Goal: Task Accomplishment & Management: Complete application form

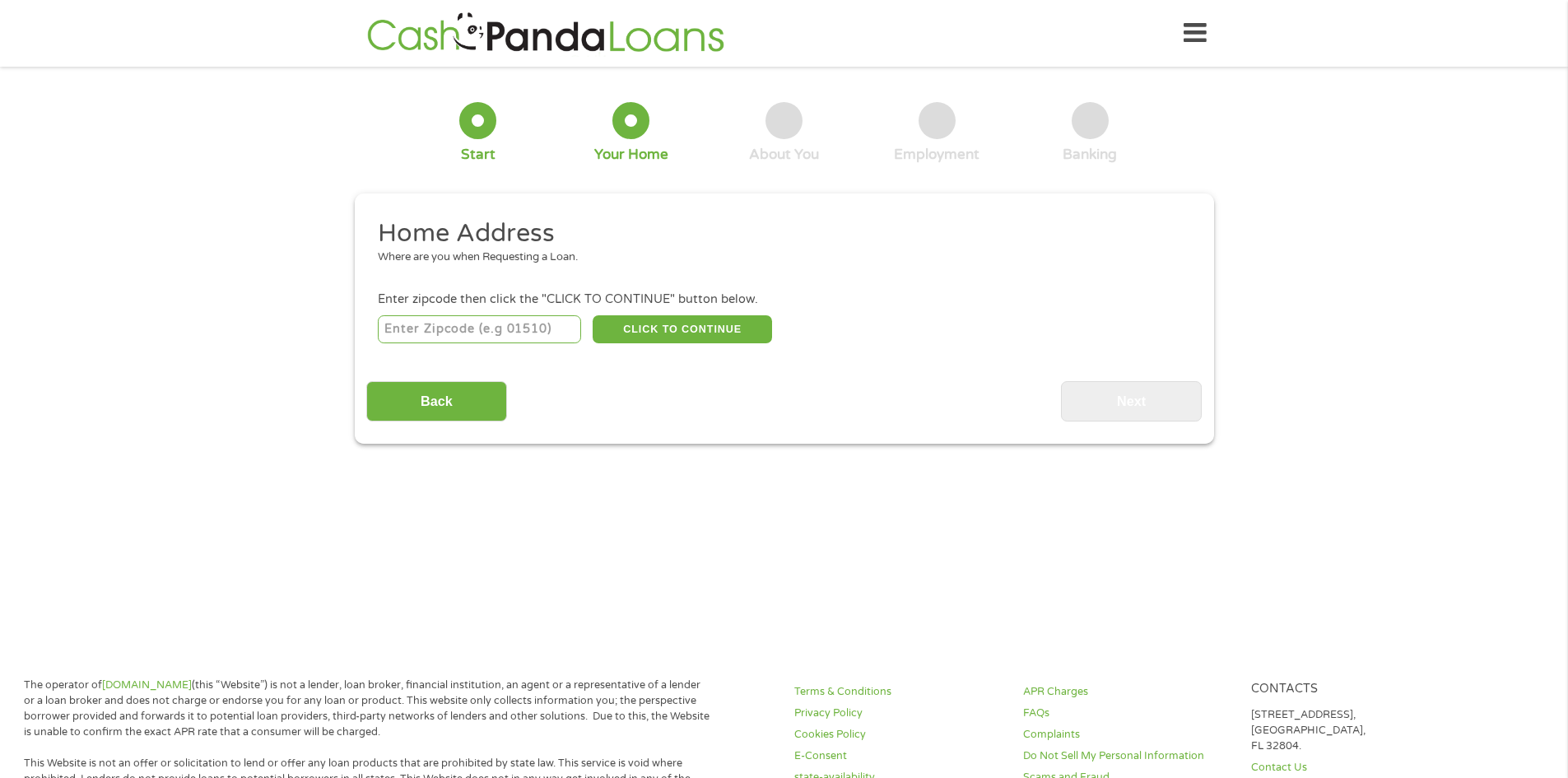
click at [530, 330] on input "number" at bounding box center [479, 329] width 203 height 28
type input "33919"
click at [665, 321] on button "CLICK TO CONTINUE" at bounding box center [681, 329] width 179 height 28
type input "33919"
type input "[GEOGRAPHIC_DATA][PERSON_NAME]"
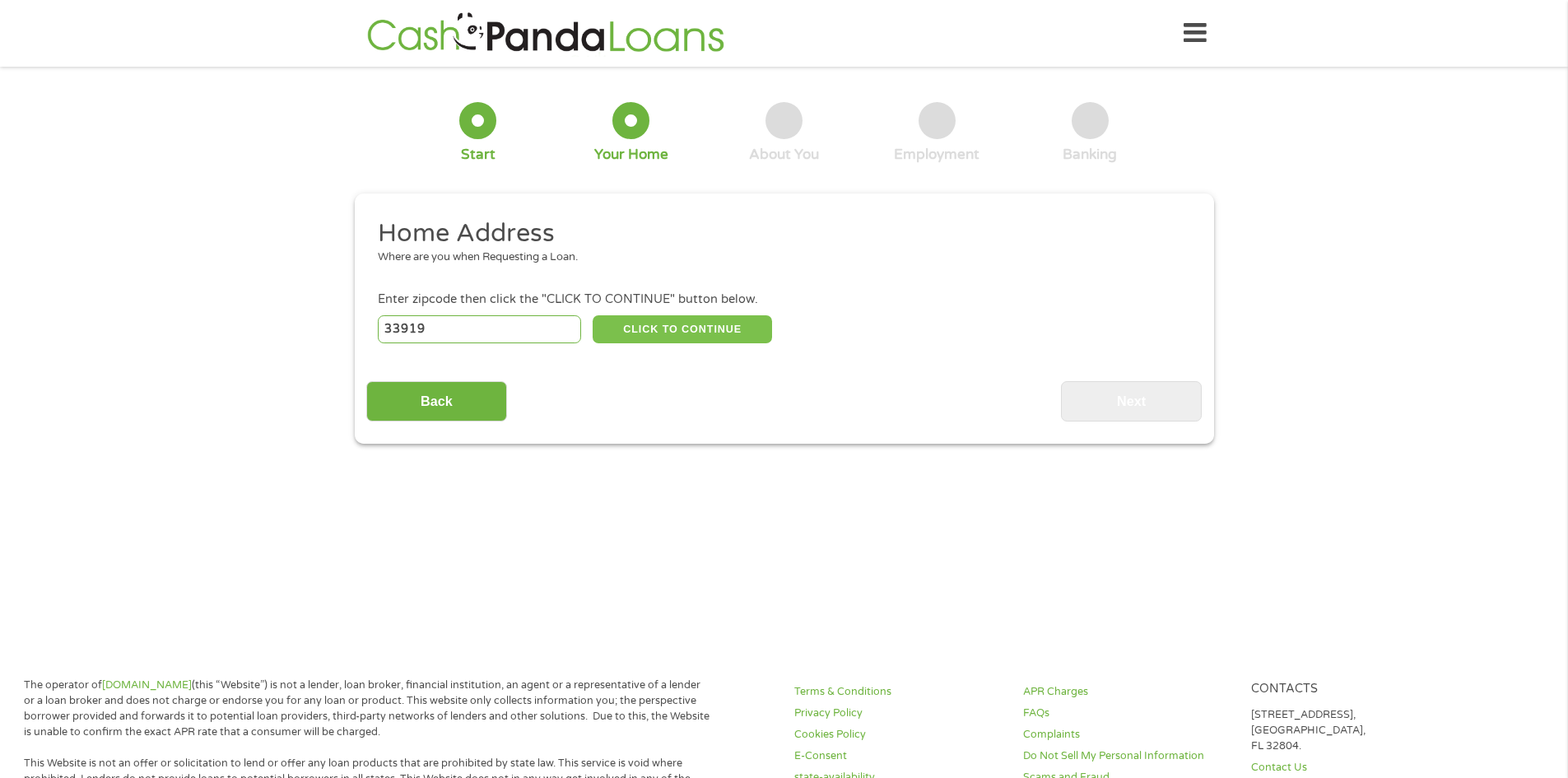
select select "[US_STATE]"
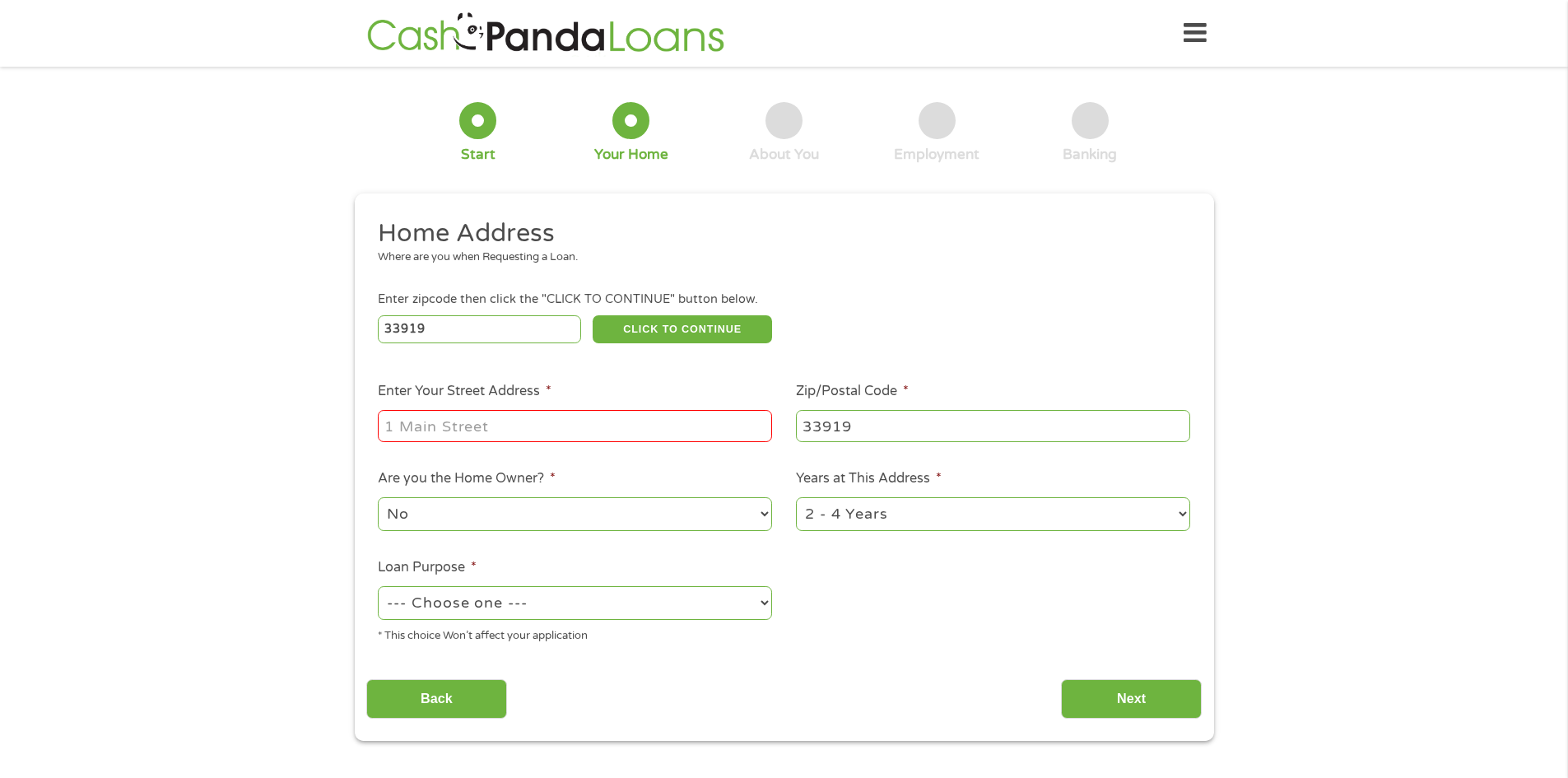
click at [430, 427] on input "Enter Your Street Address *" at bounding box center [575, 425] width 395 height 31
type input "[STREET_ADDRESS]"
click at [449, 513] on select "No Yes" at bounding box center [575, 514] width 395 height 34
select select "yes"
click at [378, 497] on select "No Yes" at bounding box center [575, 514] width 395 height 34
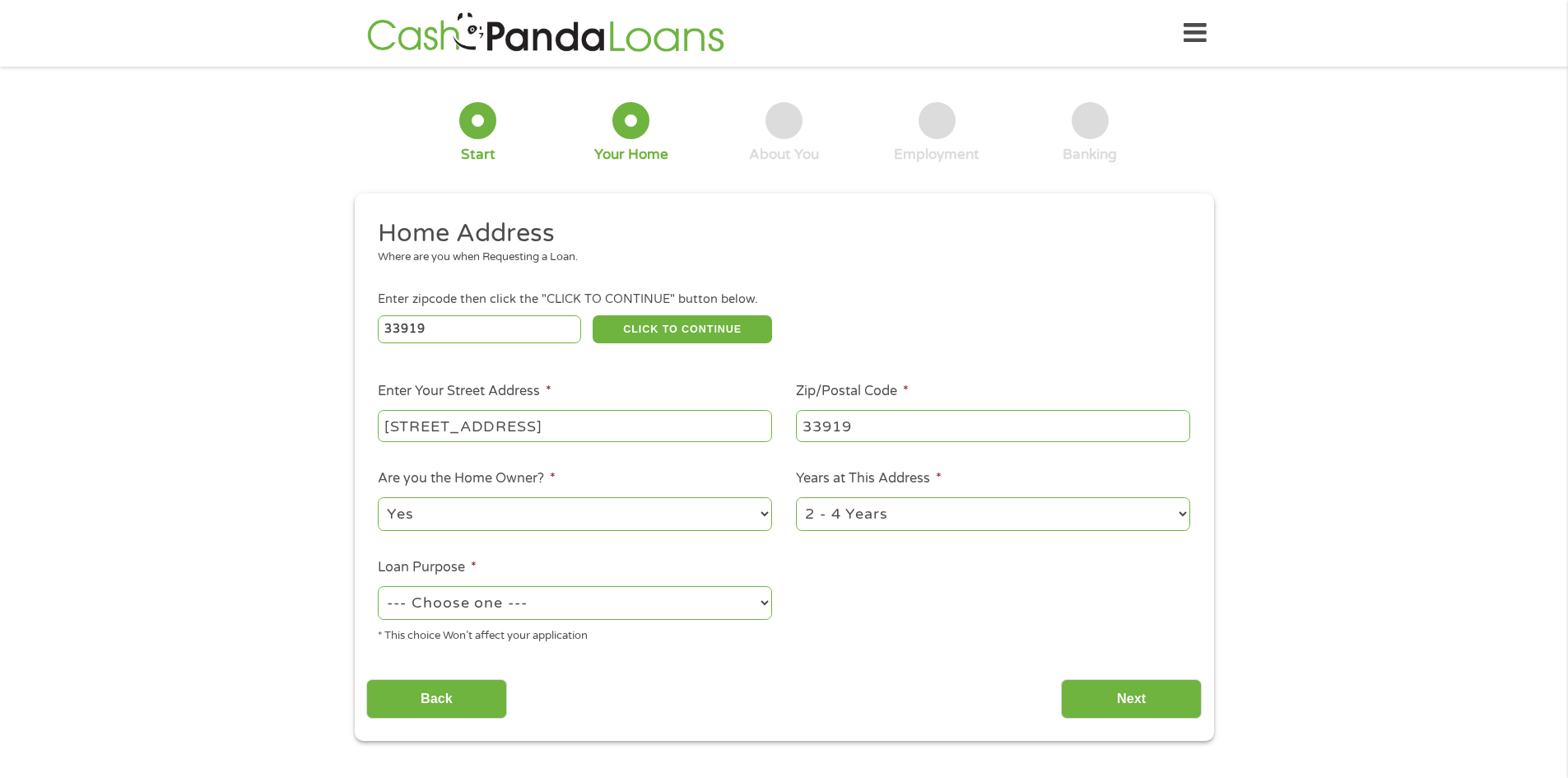
click at [623, 609] on select "--- Choose one --- Pay Bills Debt Consolidation Home Improvement Major Purchase…" at bounding box center [575, 603] width 395 height 34
select select "debtconsolidation"
click at [378, 586] on select "--- Choose one --- Pay Bills Debt Consolidation Home Improvement Major Purchase…" at bounding box center [575, 603] width 395 height 34
click at [1128, 707] on input "Next" at bounding box center [1131, 698] width 141 height 40
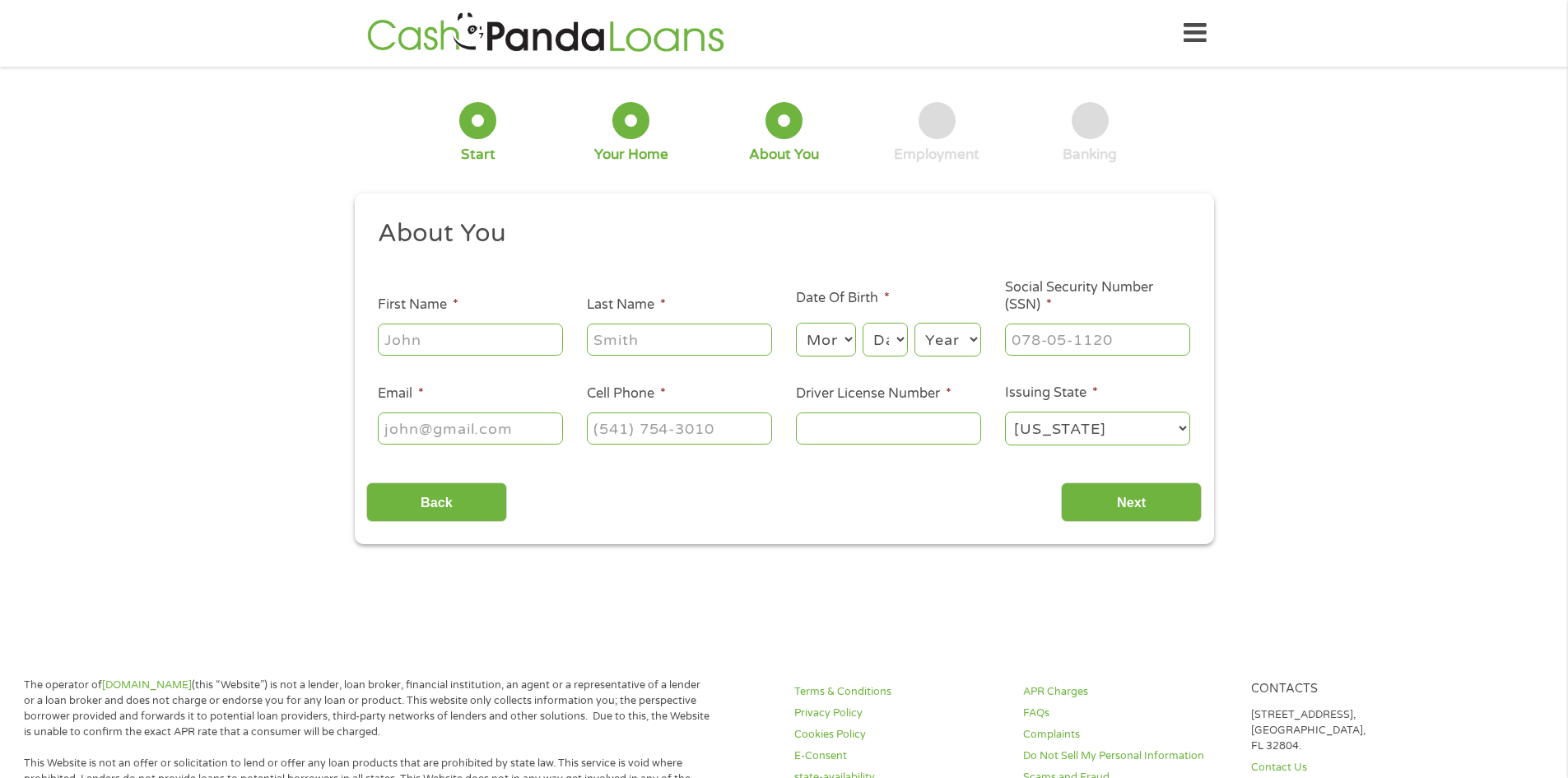
click at [535, 337] on input "First Name *" at bounding box center [470, 338] width 186 height 31
type input "[PERSON_NAME]"
click at [829, 330] on select "Month 1 2 3 4 5 6 7 8 9 10 11 12" at bounding box center [826, 339] width 60 height 34
select select "3"
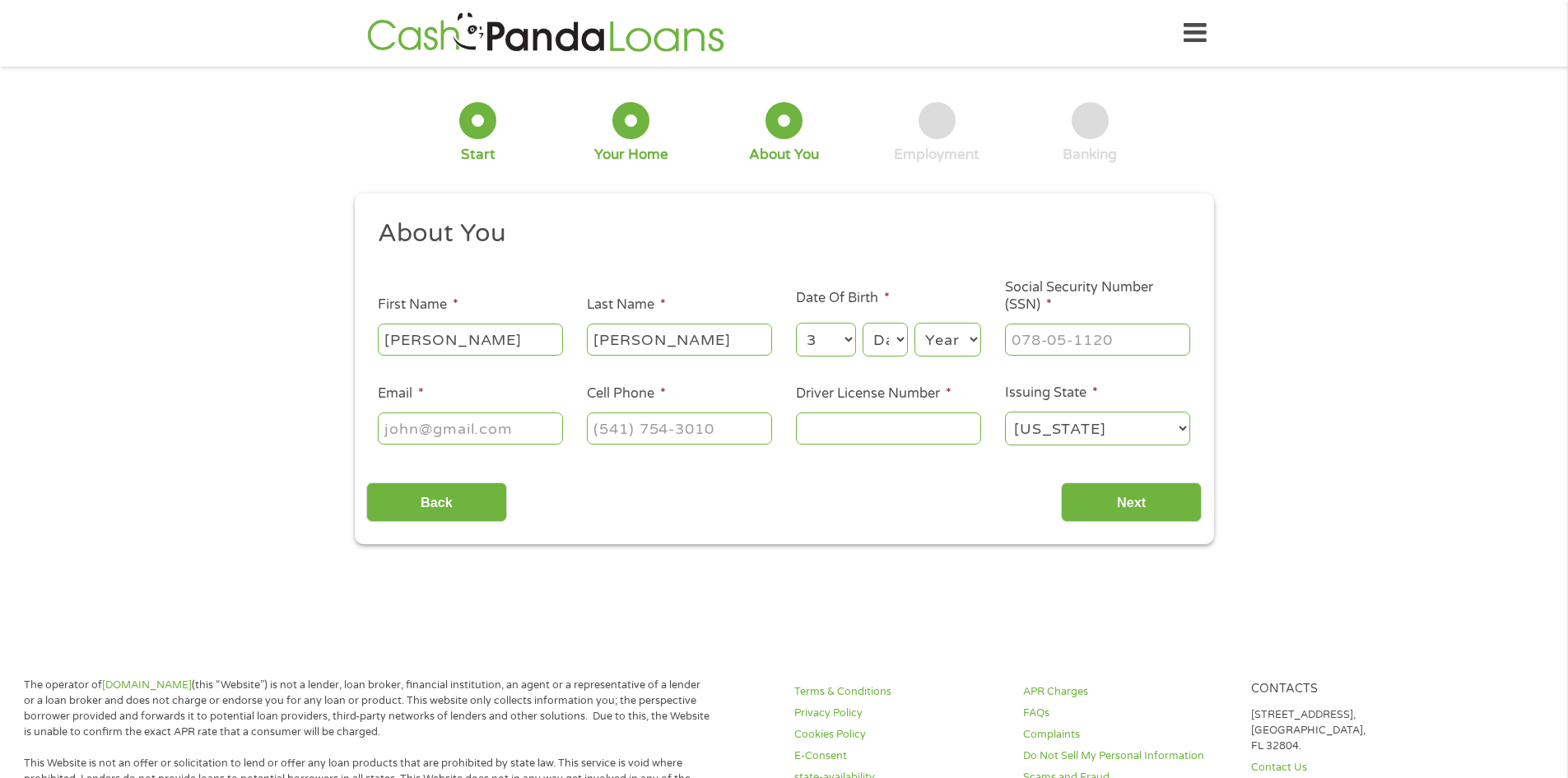
click at [796, 322] on select "Month 1 2 3 4 5 6 7 8 9 10 11 12" at bounding box center [826, 339] width 60 height 34
click at [874, 323] on div "Day Day 1 2 3 4 5 6 7 8 9 10 11 12 13 14 15 16 17 18 19 20 21 22 23 24 25 26 27…" at bounding box center [884, 340] width 44 height 39
click at [874, 329] on select "Day 1 2 3 4 5 6 7 8 9 10 11 12 13 14 15 16 17 18 19 20 21 22 23 24 25 26 27 28 …" at bounding box center [884, 339] width 44 height 34
select select "30"
click at [862, 322] on select "Day 1 2 3 4 5 6 7 8 9 10 11 12 13 14 15 16 17 18 19 20 21 22 23 24 25 26 27 28 …" at bounding box center [884, 339] width 44 height 34
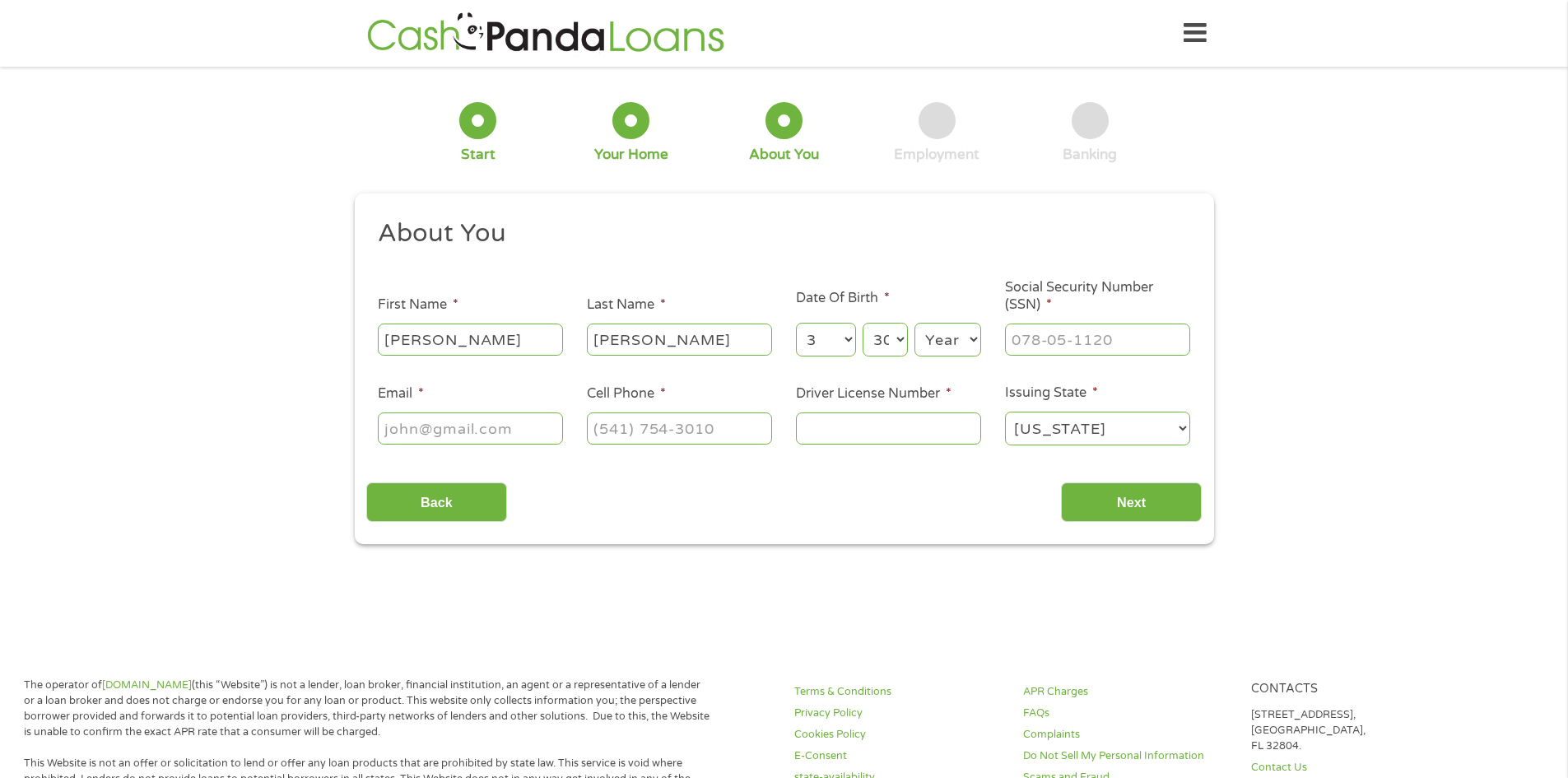
click at [947, 337] on select "Year [DATE] 2006 2005 2004 2003 2002 2001 2000 1999 1998 1997 1996 1995 1994 19…" at bounding box center [948, 339] width 67 height 34
select select "1994"
click at [915, 322] on select "Year [DATE] 2006 2005 2004 2003 2002 2001 2000 1999 1998 1997 1996 1995 1994 19…" at bounding box center [948, 339] width 67 height 34
click at [1037, 350] on input "___-__-____" at bounding box center [1098, 338] width 186 height 31
type input "591-41-1805"
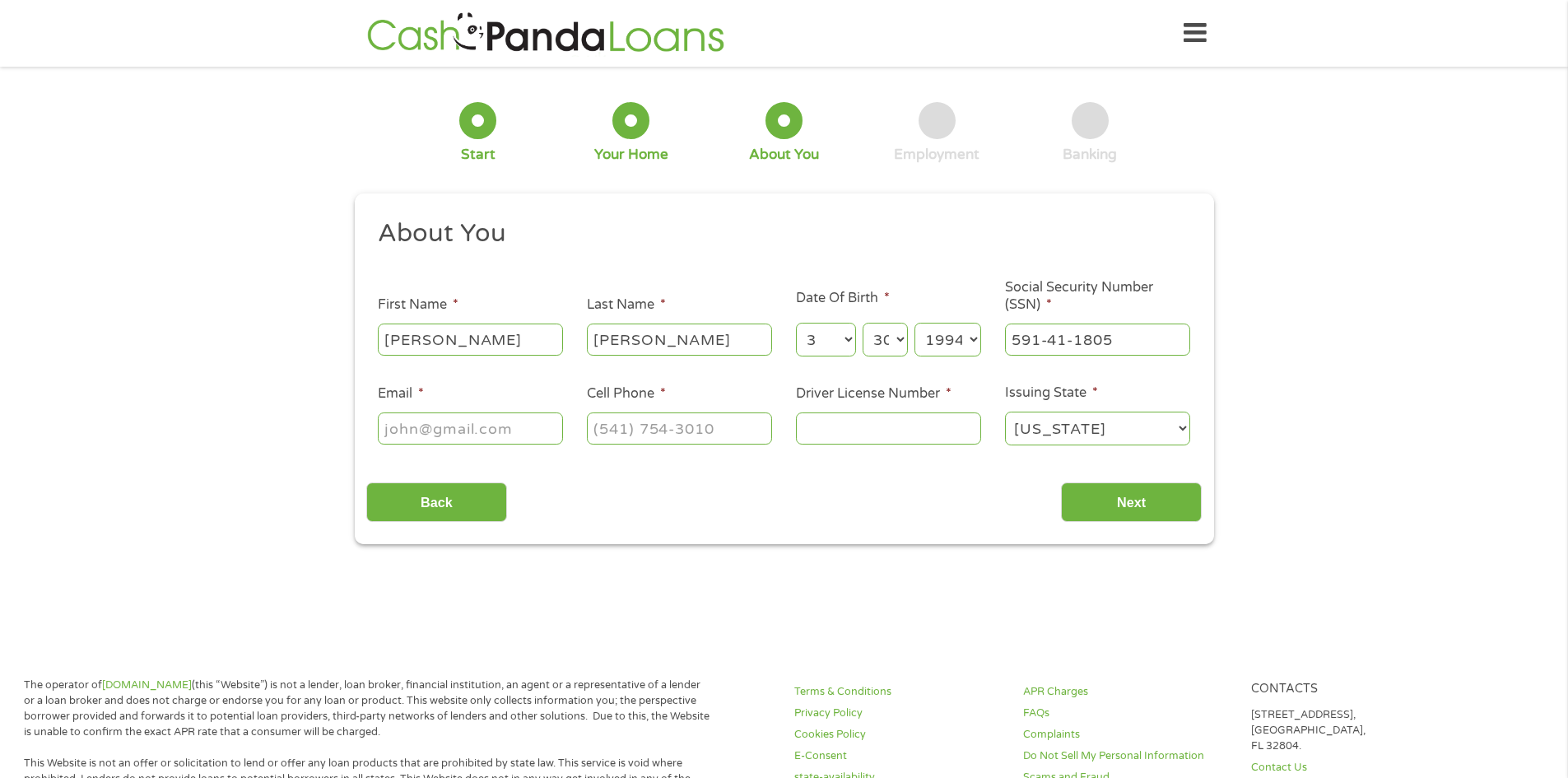
click at [513, 425] on input "Email *" at bounding box center [470, 427] width 186 height 31
type input "[EMAIL_ADDRESS][DOMAIN_NAME]"
type input "[PHONE_NUMBER]"
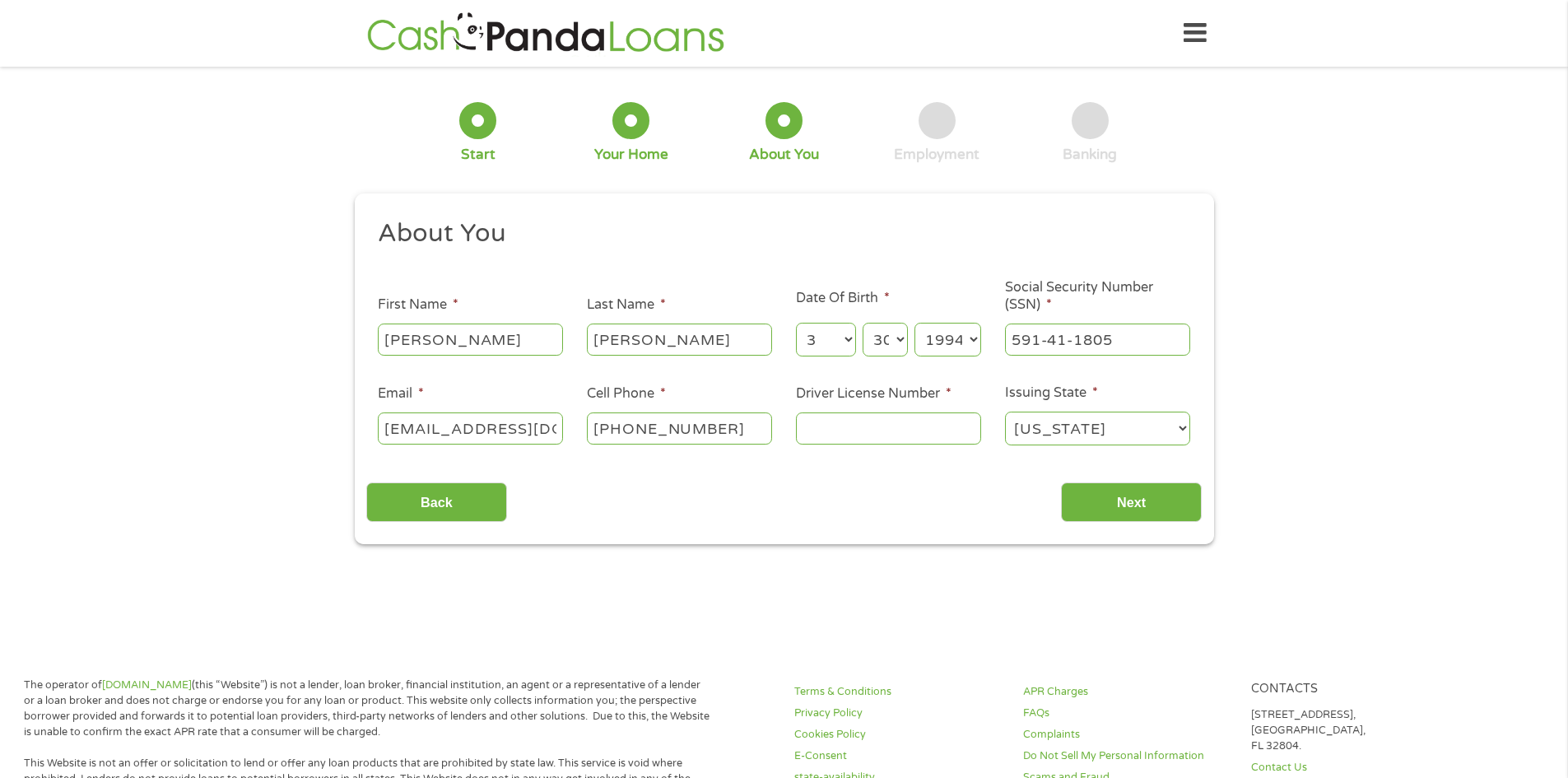
click at [906, 425] on input "Driver License Number *" at bounding box center [889, 427] width 186 height 31
type input "F653421941100"
click at [1124, 501] on input "Next" at bounding box center [1131, 502] width 141 height 40
click at [1084, 506] on input "Next" at bounding box center [1131, 502] width 141 height 40
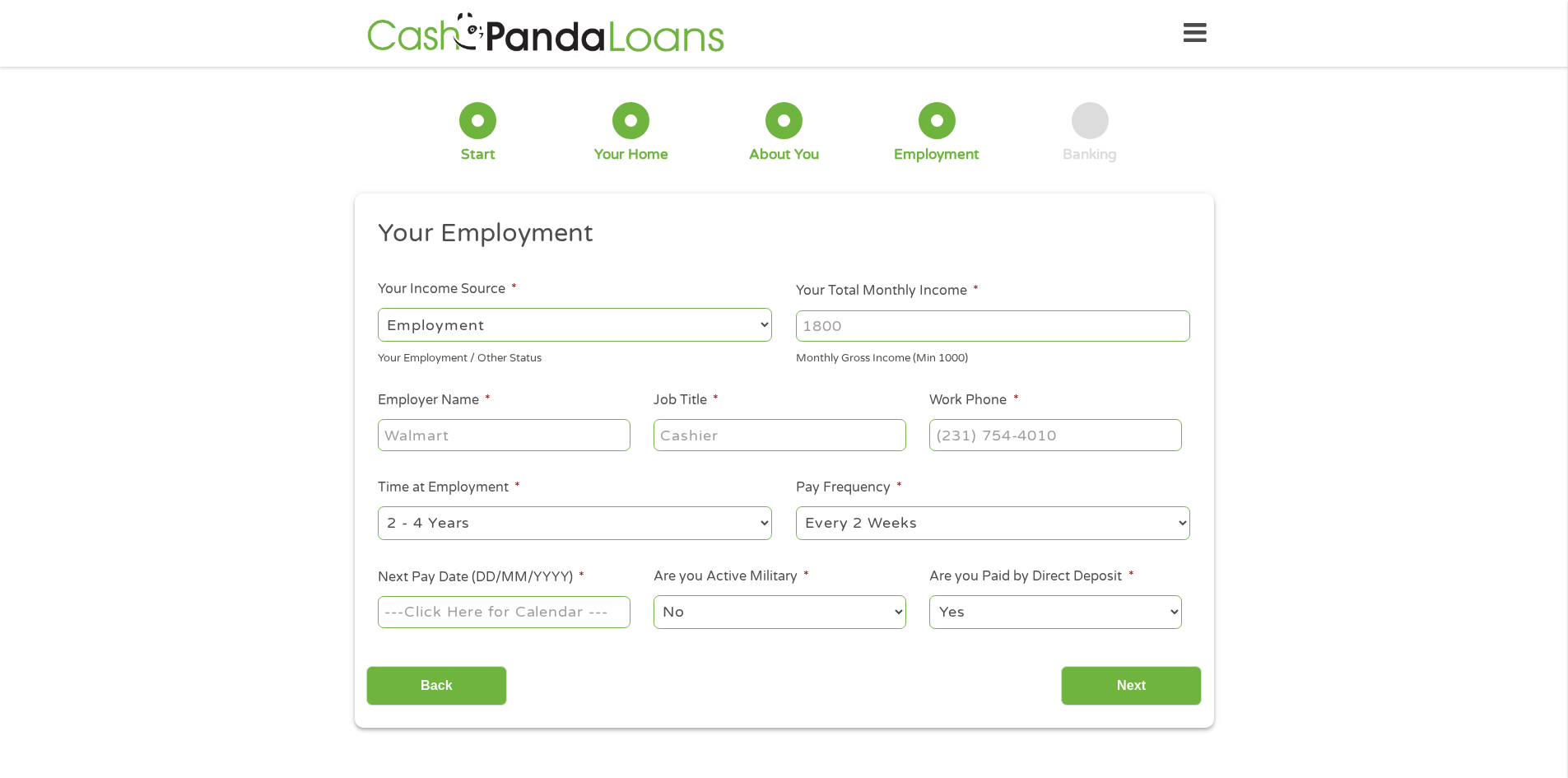
scroll to position [7, 7]
click at [476, 306] on div "--- Choose one --- Employment [DEMOGRAPHIC_DATA] Benefits" at bounding box center [575, 325] width 395 height 39
click at [849, 325] on input "Your Total Monthly Income *" at bounding box center [993, 325] width 395 height 31
type input "2500"
click at [480, 436] on input "Employer Name *" at bounding box center [503, 434] width 252 height 31
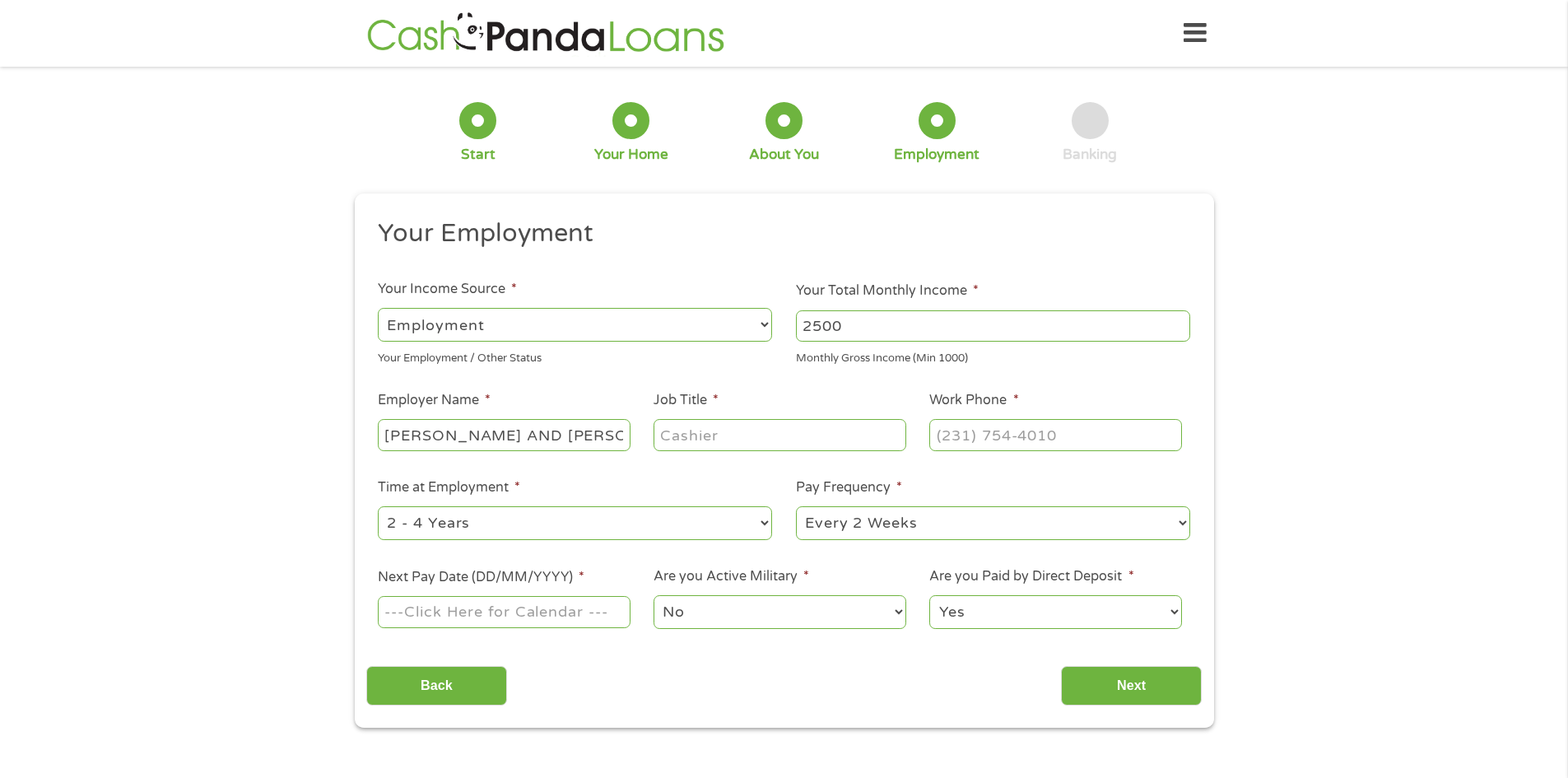
type input "[PERSON_NAME] AND [PERSON_NAME]"
type input "ESTIMATOR"
type input "[PHONE_NUMBER]"
click at [931, 523] on select "--- Choose one --- Every 2 Weeks Every Week Monthly Semi-Monthly" at bounding box center [993, 523] width 395 height 34
select select "weekly"
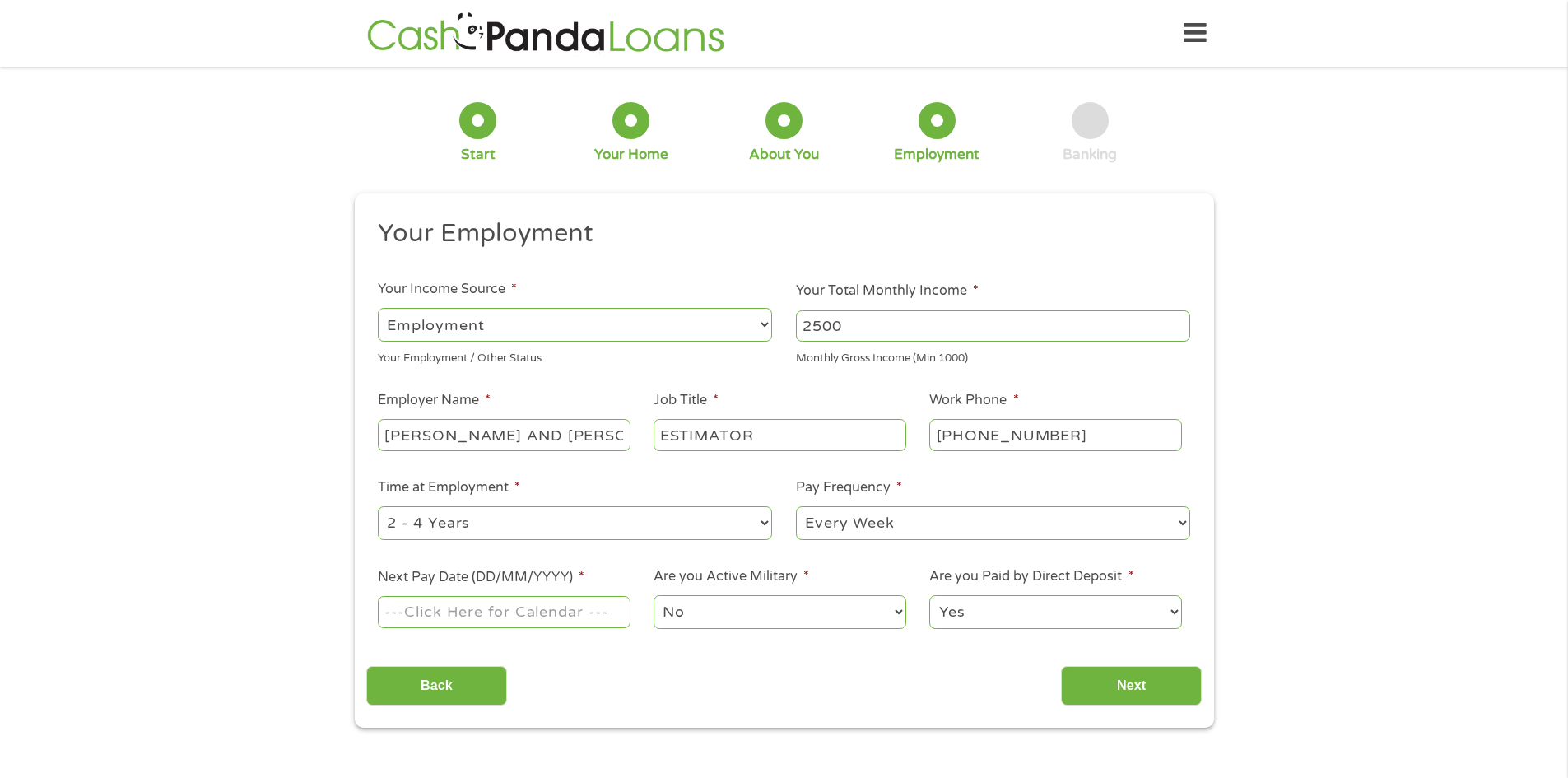
click at [796, 506] on select "--- Choose one --- Every 2 Weeks Every Week Monthly Semi-Monthly" at bounding box center [993, 523] width 395 height 34
click at [475, 608] on input "Next Pay Date (DD/MM/YYYY) *" at bounding box center [503, 611] width 252 height 31
type input "[DATE]"
click at [742, 617] on select "No Yes" at bounding box center [779, 612] width 252 height 34
click at [1106, 681] on input "Next" at bounding box center [1131, 685] width 141 height 40
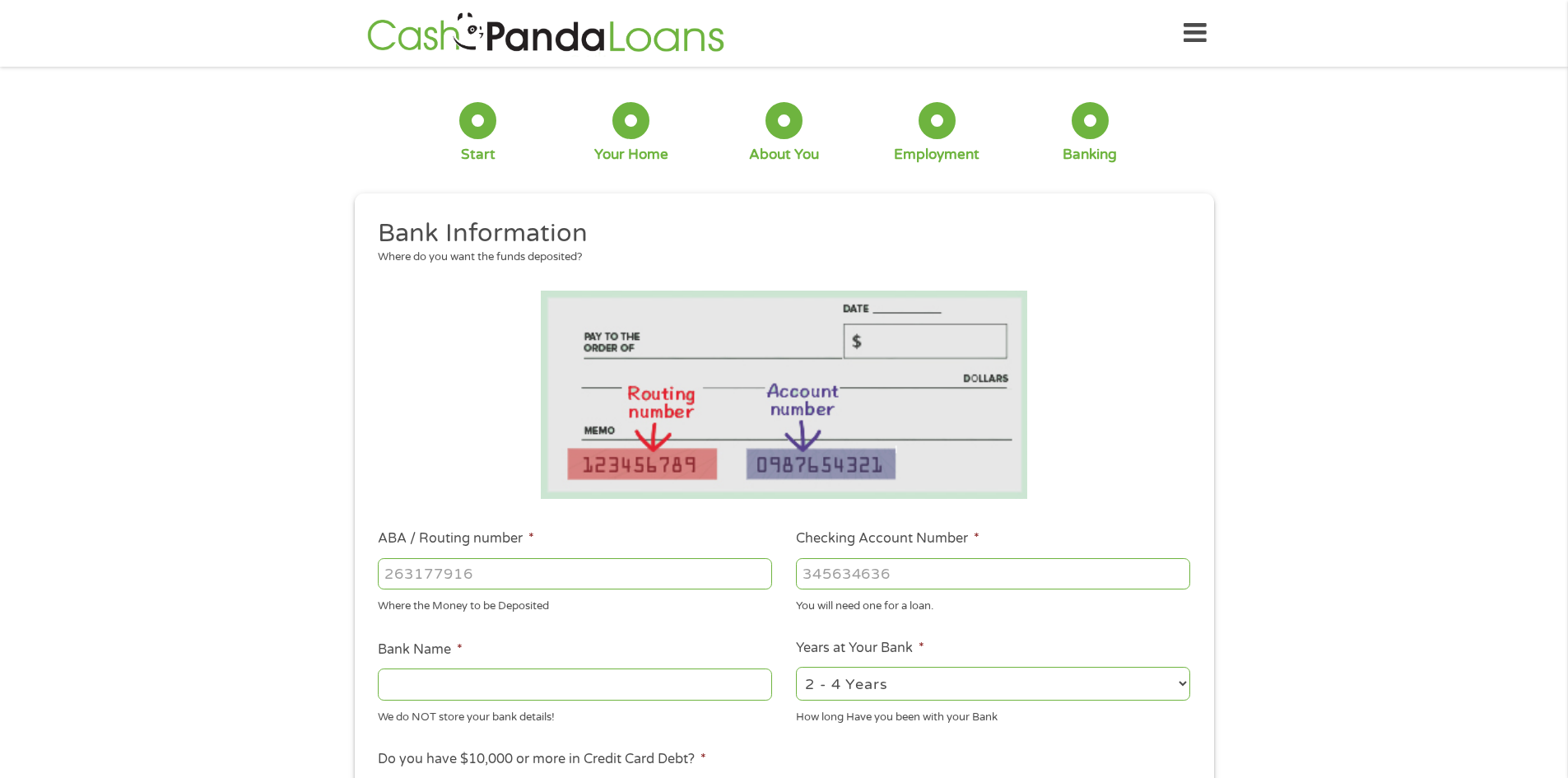
click at [575, 586] on input "ABA / Routing number *" at bounding box center [575, 573] width 395 height 31
type input "267084131"
type input "[PERSON_NAME] [PERSON_NAME] BANK NA"
type input "267084131"
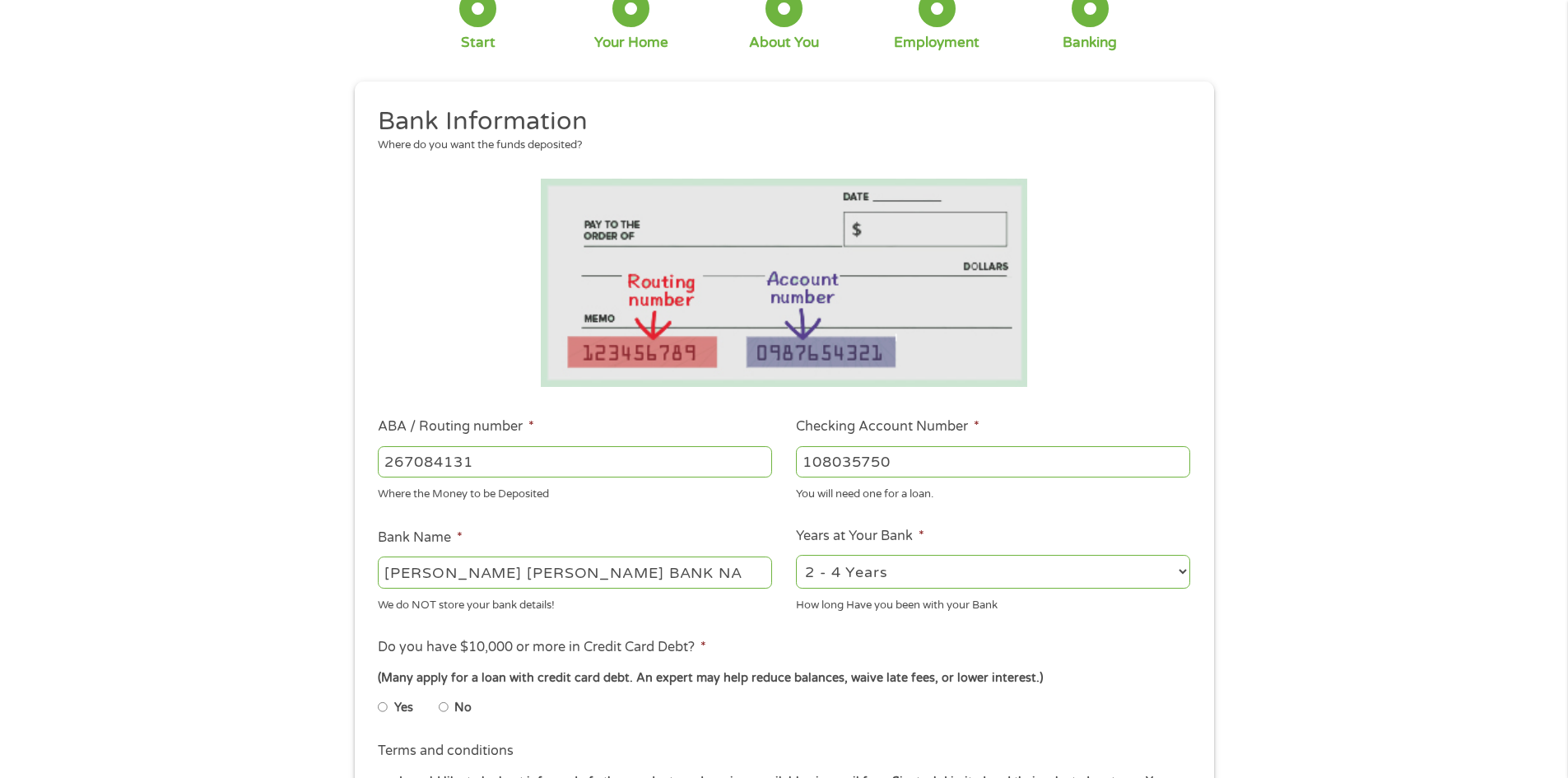
scroll to position [329, 0]
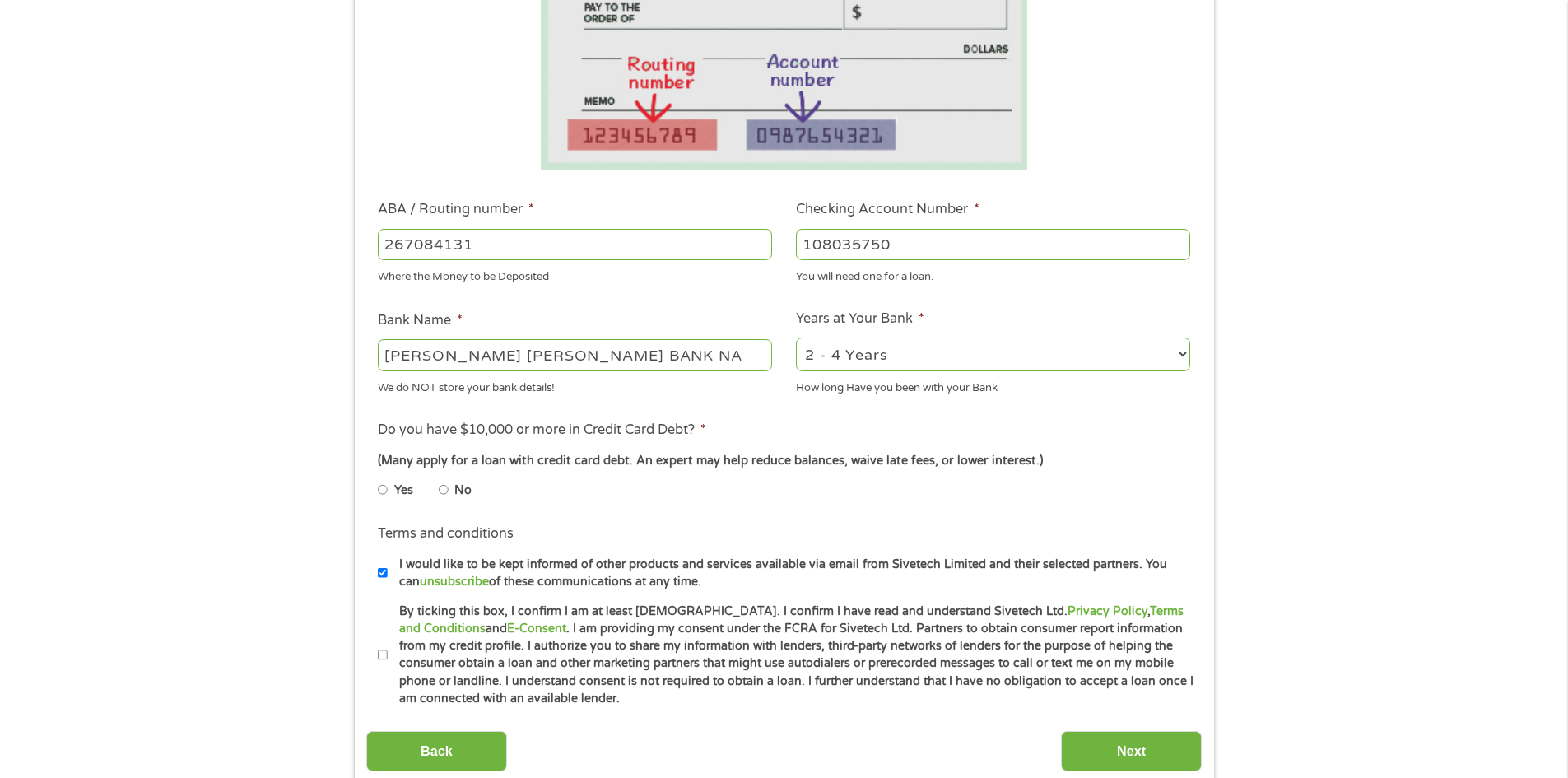
type input "108035750"
click at [949, 332] on li "Years at Your Bank * 2 - 4 Years 6 - 12 Months 1 - 2 Years Over 4 Years How lon…" at bounding box center [993, 352] width 418 height 87
click at [947, 348] on select "2 - 4 Years 6 - 12 Months 1 - 2 Years Over 4 Years" at bounding box center [993, 354] width 395 height 34
select select "60months"
click at [796, 337] on select "2 - 4 Years 6 - 12 Months 1 - 2 Years Over 4 Years" at bounding box center [993, 354] width 395 height 34
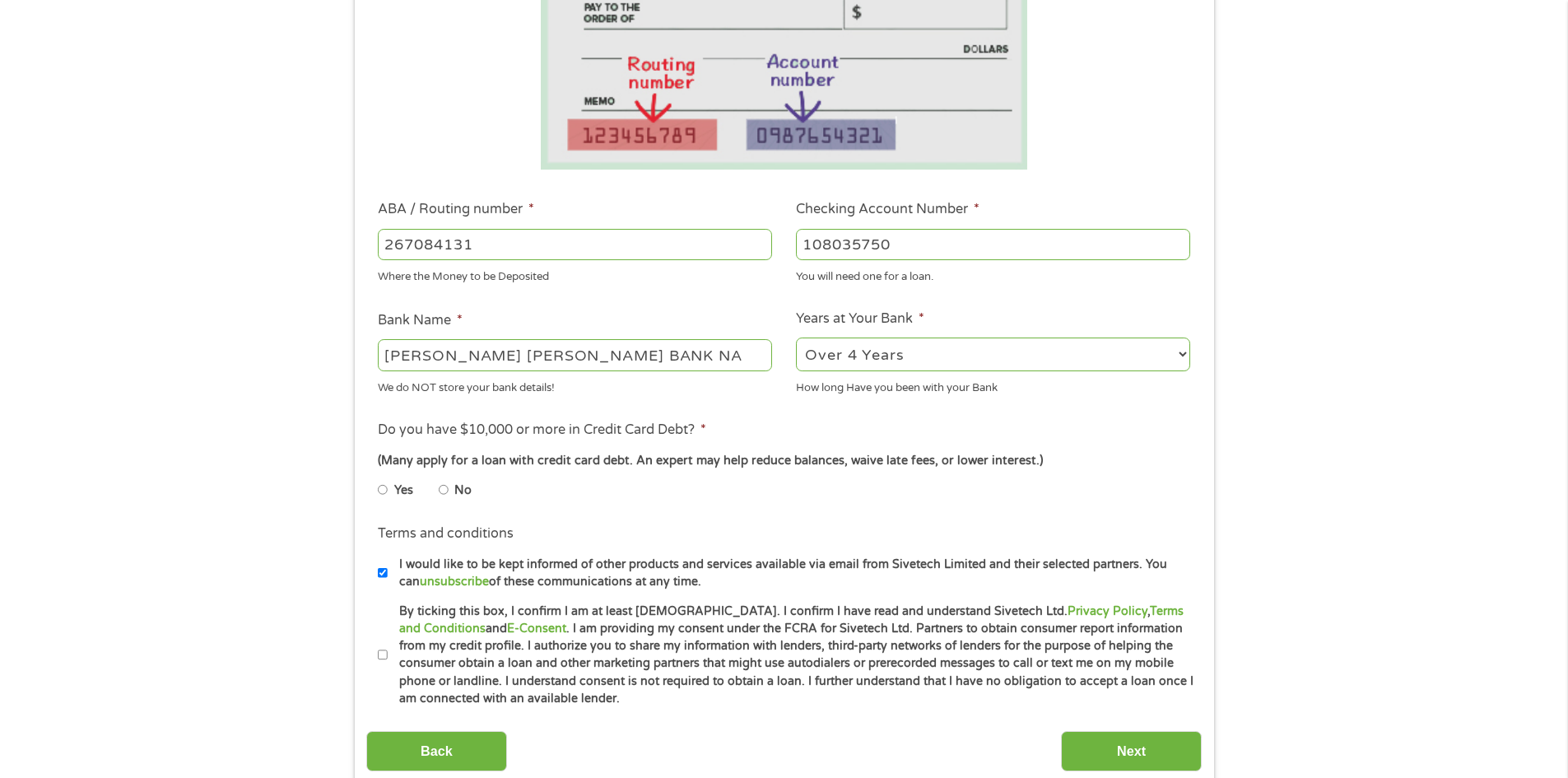
click at [444, 489] on input "No" at bounding box center [443, 489] width 10 height 26
radio input "true"
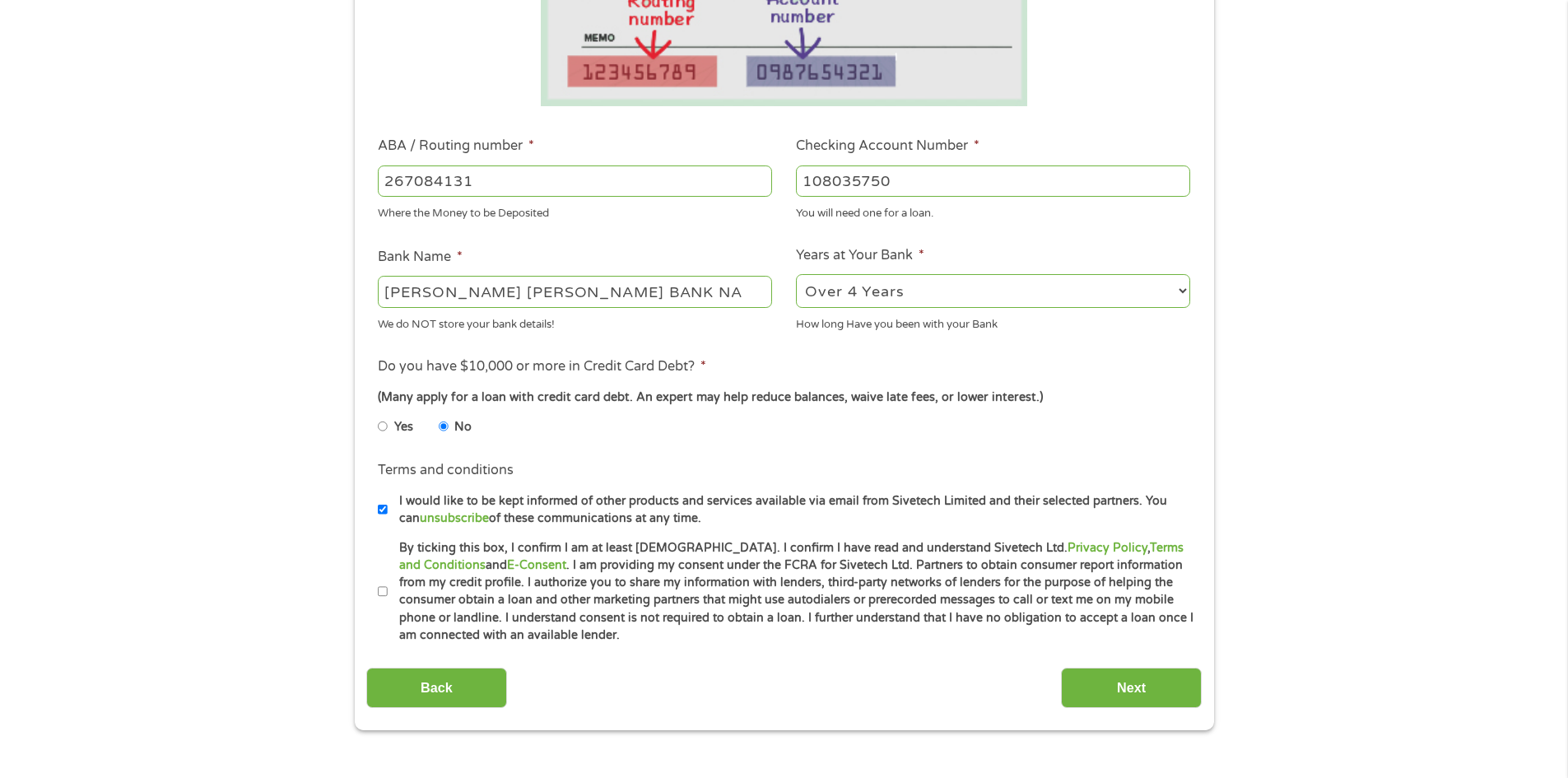
scroll to position [576, 0]
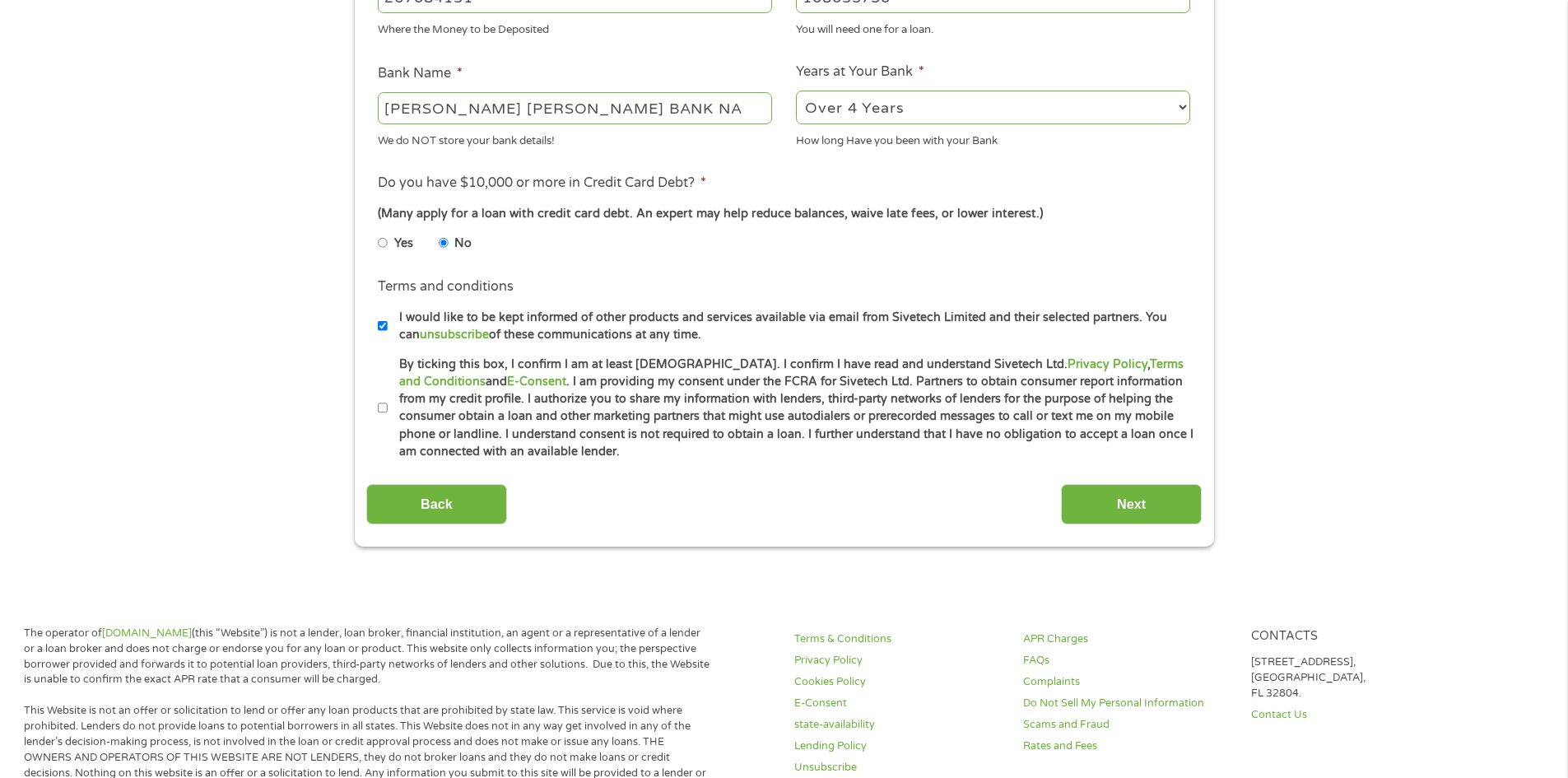
click at [381, 322] on input "I would like to be kept informed of other products and services available via e…" at bounding box center [382, 326] width 10 height 26
checkbox input "false"
click at [381, 407] on input "By ticking this box, I confirm I am at least [DEMOGRAPHIC_DATA]. I confirm I ha…" at bounding box center [382, 408] width 10 height 26
checkbox input "true"
click at [1106, 493] on input "Next" at bounding box center [1131, 503] width 141 height 40
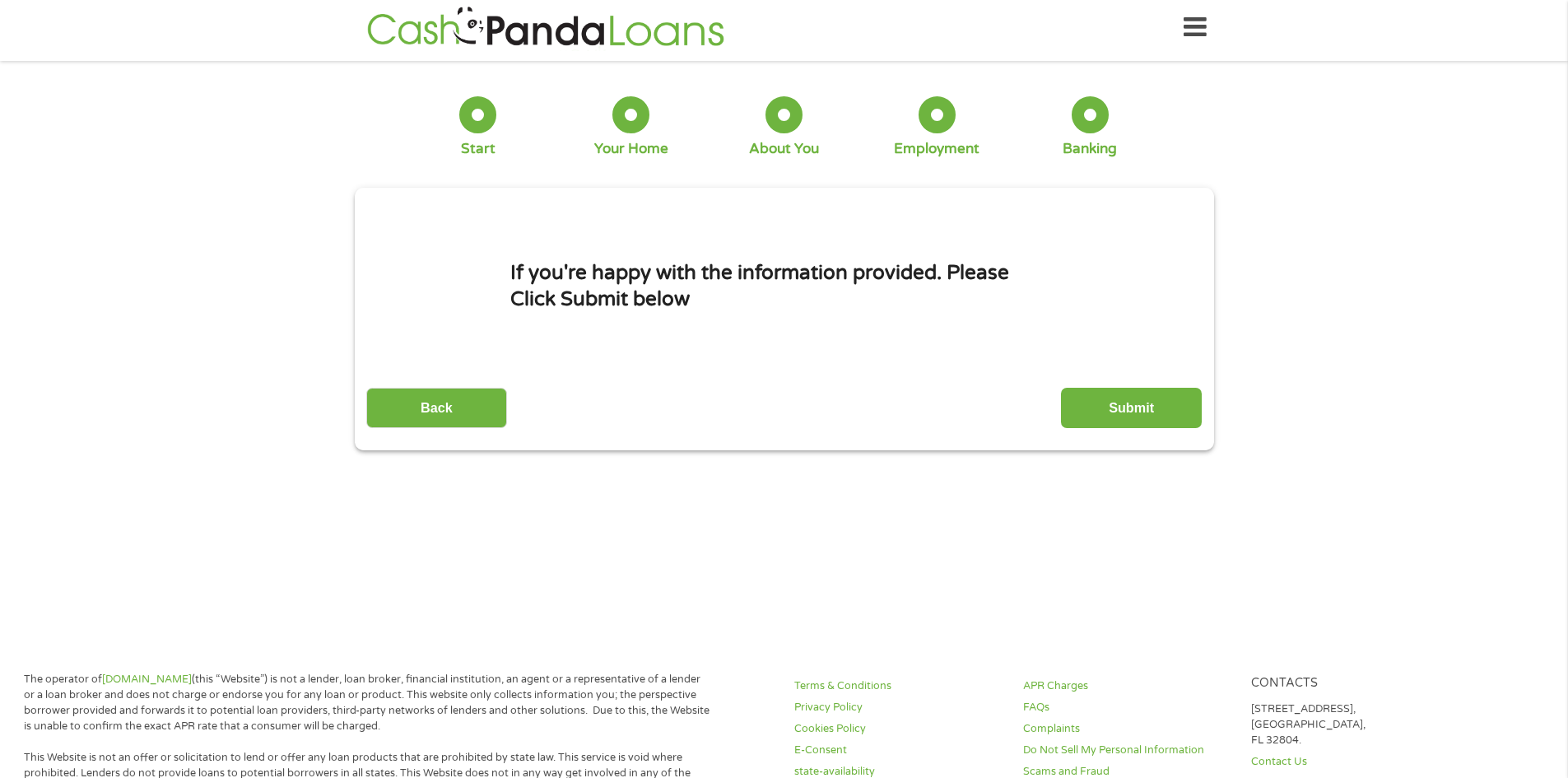
scroll to position [0, 0]
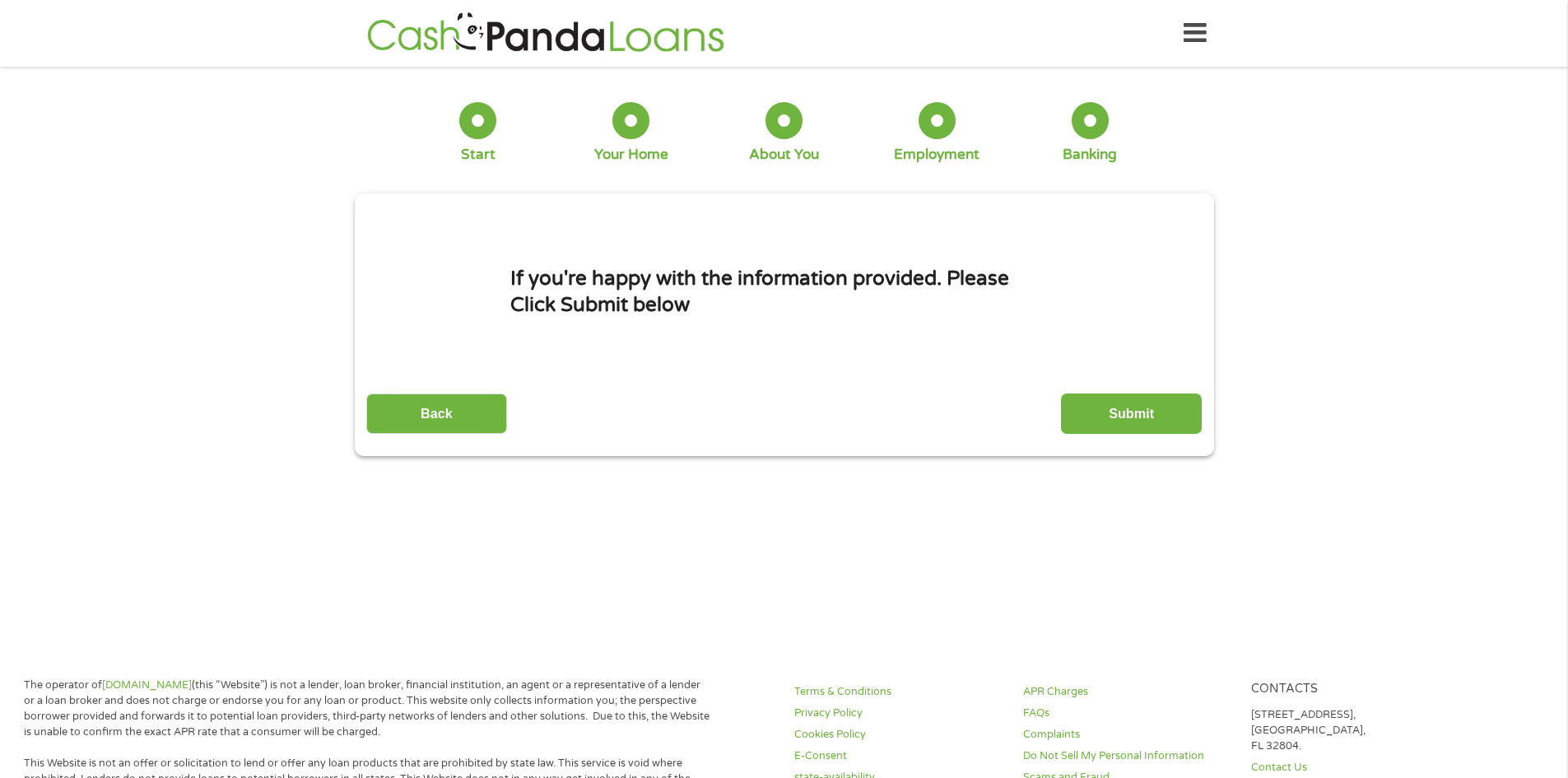
click at [1097, 398] on input "Submit" at bounding box center [1131, 413] width 141 height 40
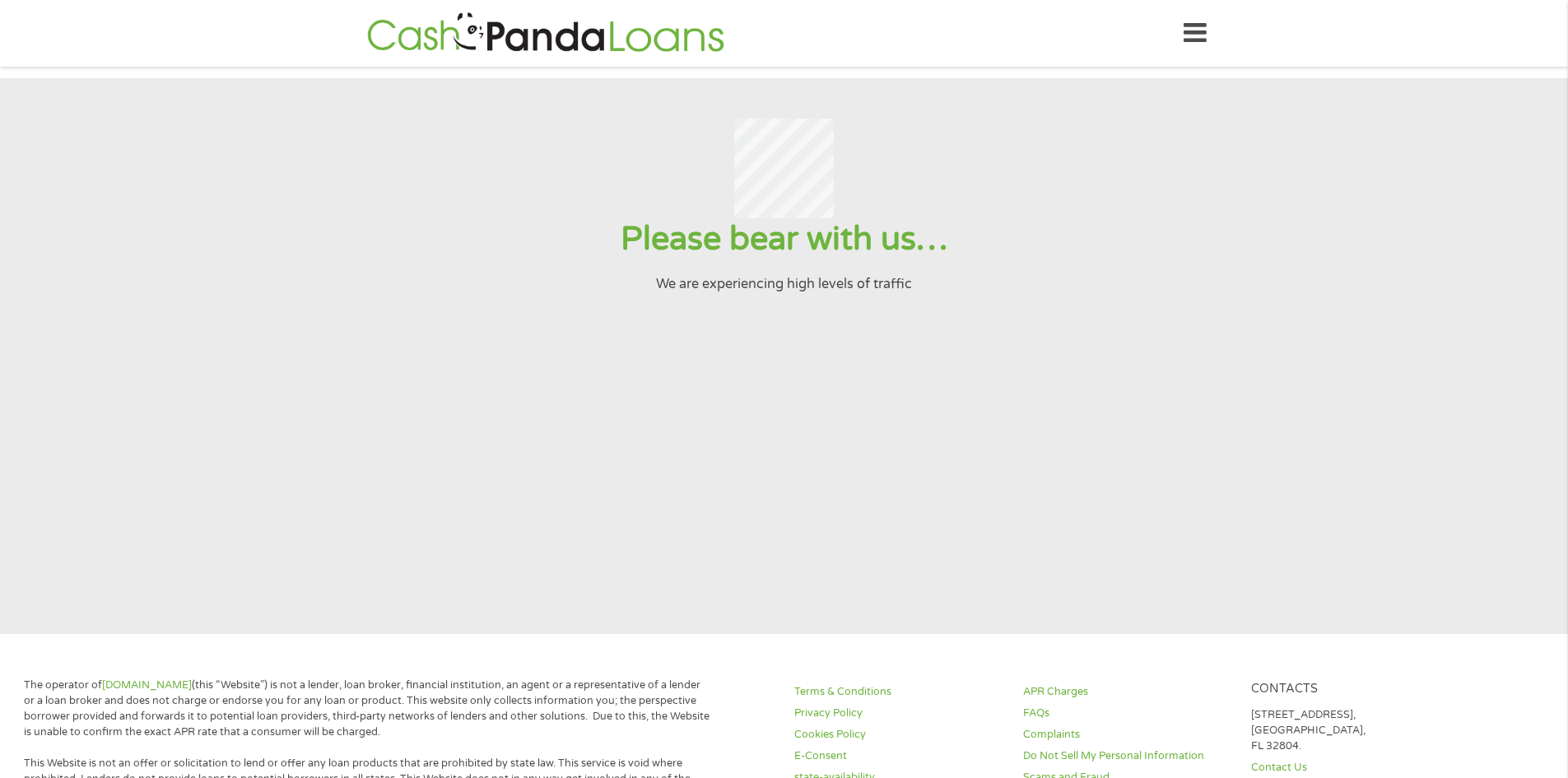
drag, startPoint x: 235, startPoint y: 475, endPoint x: 271, endPoint y: 483, distance: 36.9
click at [236, 474] on section "Please bear with us… We are experiencing high levels of traffic" at bounding box center [784, 355] width 1568 height 556
